Goal: Find specific page/section

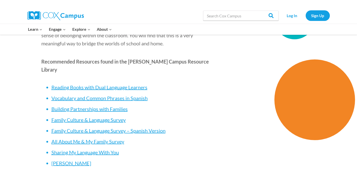
scroll to position [1393, 0]
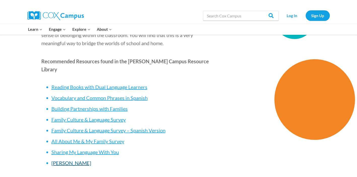
click at [62, 160] on span "PAT Poster" at bounding box center [71, 163] width 40 height 6
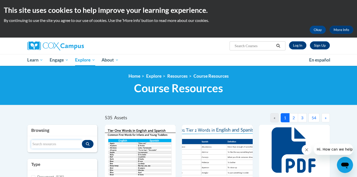
click at [55, 142] on input "Search resources" at bounding box center [56, 144] width 51 height 9
type input "pat"
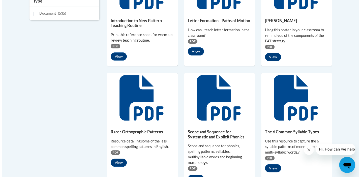
scroll to position [164, 0]
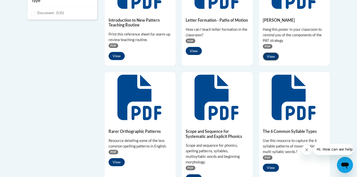
click at [268, 57] on button "View" at bounding box center [271, 56] width 16 height 8
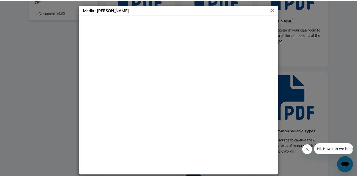
scroll to position [3, 0]
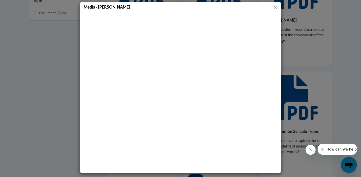
click at [273, 7] on button "Close" at bounding box center [275, 7] width 6 height 6
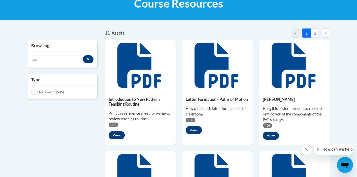
scroll to position [0, 0]
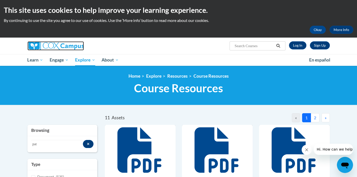
click at [67, 44] on img at bounding box center [55, 45] width 56 height 9
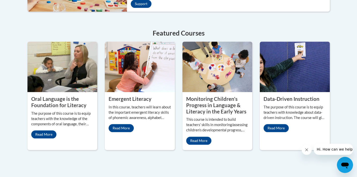
scroll to position [310, 0]
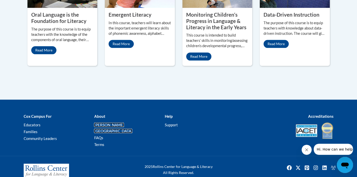
click at [113, 123] on link "[PERSON_NAME][GEOGRAPHIC_DATA]" at bounding box center [113, 128] width 38 height 11
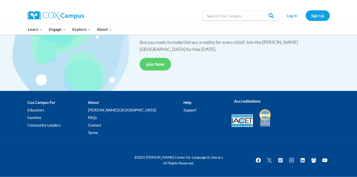
scroll to position [960, 0]
